Goal: Check status

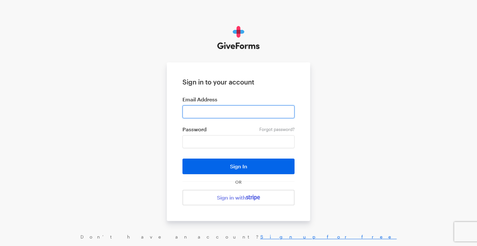
click at [244, 112] on input "email" at bounding box center [238, 111] width 112 height 13
type input "ccameron@americanyouth.com"
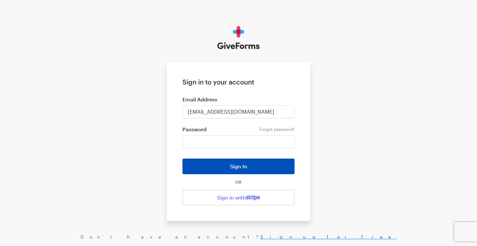
click at [257, 164] on button "Sign In" at bounding box center [238, 167] width 112 height 16
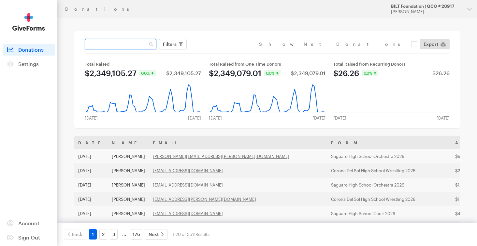
click at [123, 42] on input "text" at bounding box center [121, 44] width 72 height 10
type input "[PERSON_NAME]"
click at [219, 53] on button "Apply" at bounding box center [229, 58] width 21 height 10
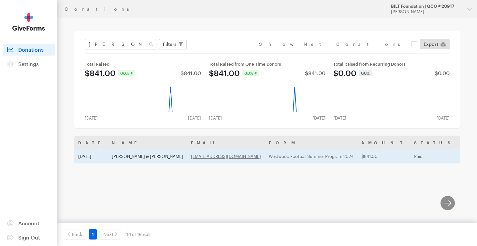
click at [85, 156] on td "[DATE]" at bounding box center [91, 156] width 34 height 14
